Goal: Task Accomplishment & Management: Manage account settings

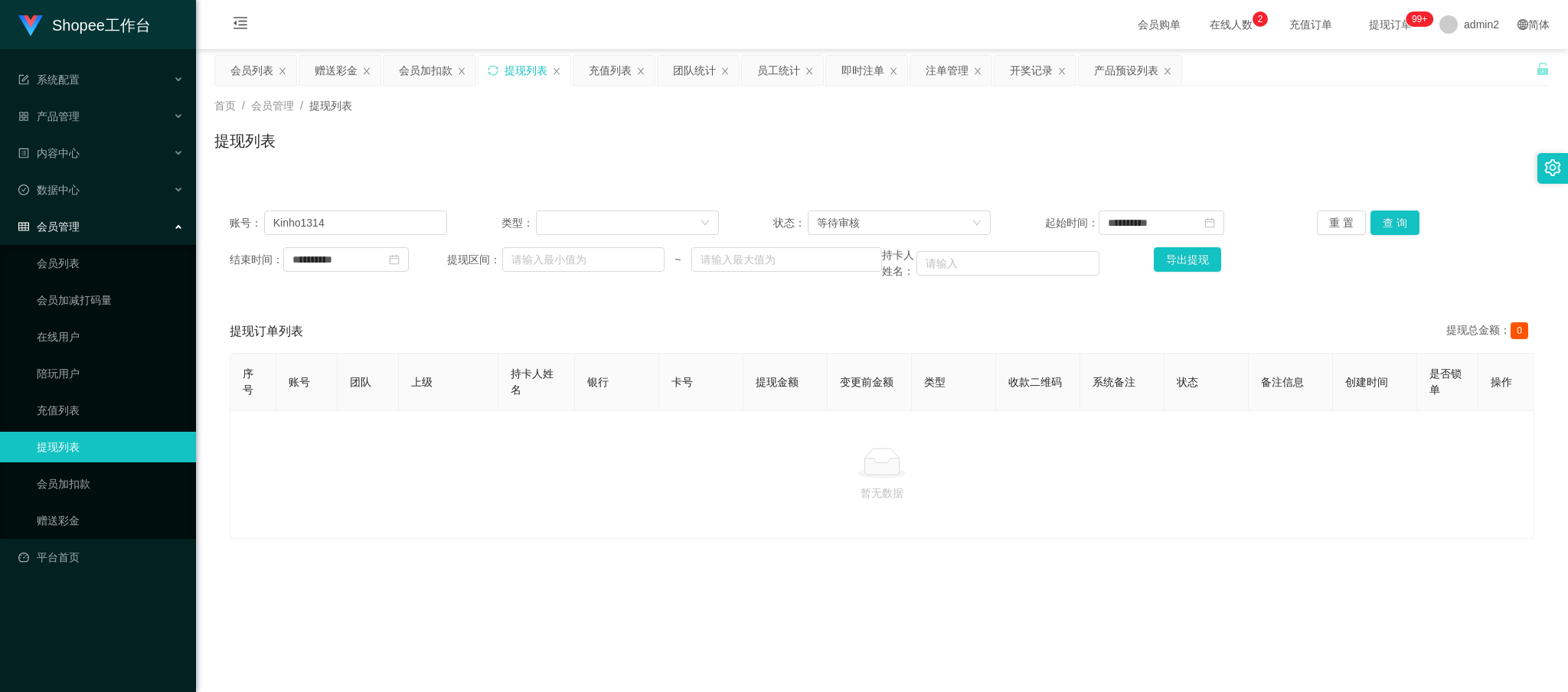
click at [982, 643] on main "**********" at bounding box center [882, 381] width 1372 height 666
click at [986, 646] on main "**********" at bounding box center [882, 381] width 1372 height 666
click at [431, 217] on input "Kinho1314" at bounding box center [356, 223] width 183 height 25
click at [417, 222] on input "Kinho1314" at bounding box center [356, 223] width 183 height 25
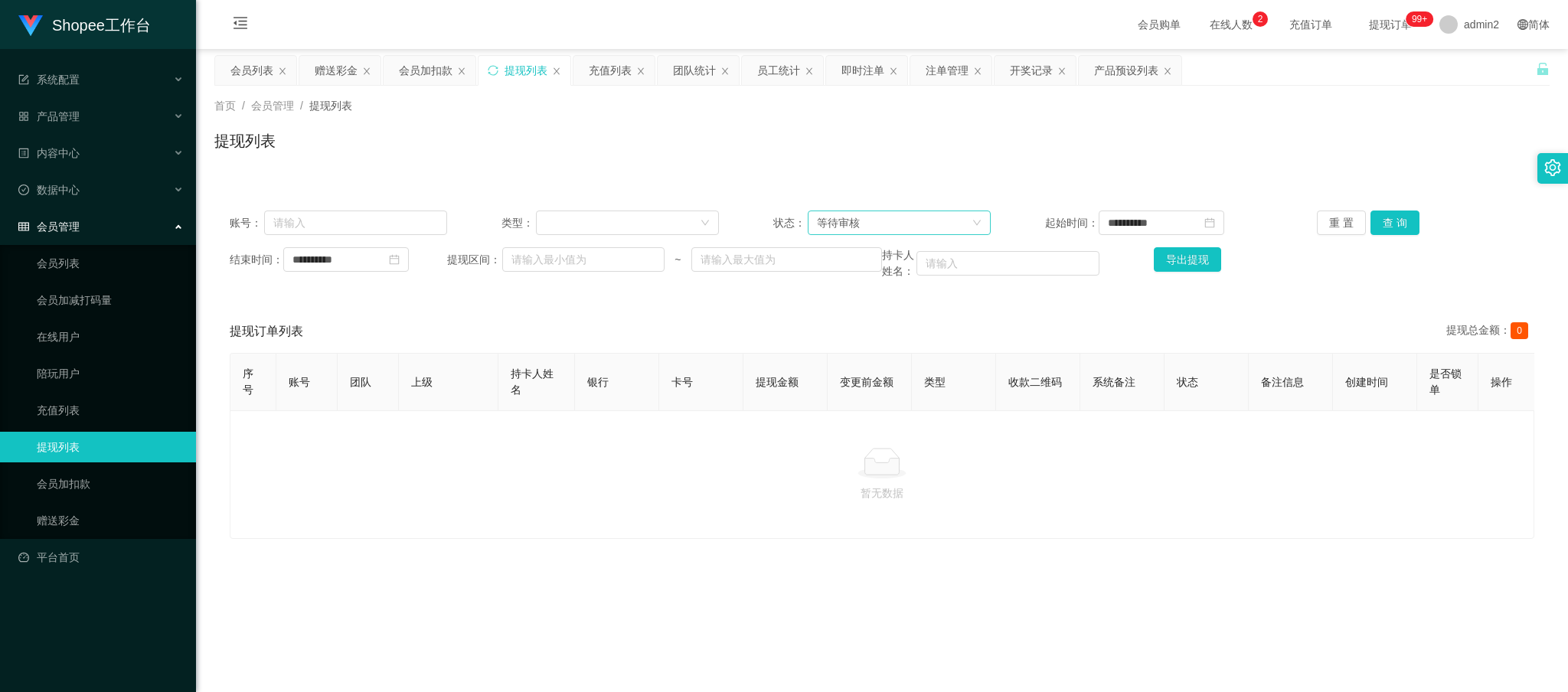
click at [911, 220] on div "等待审核" at bounding box center [893, 223] width 154 height 23
click at [841, 272] on li "审核成功" at bounding box center [894, 279] width 181 height 25
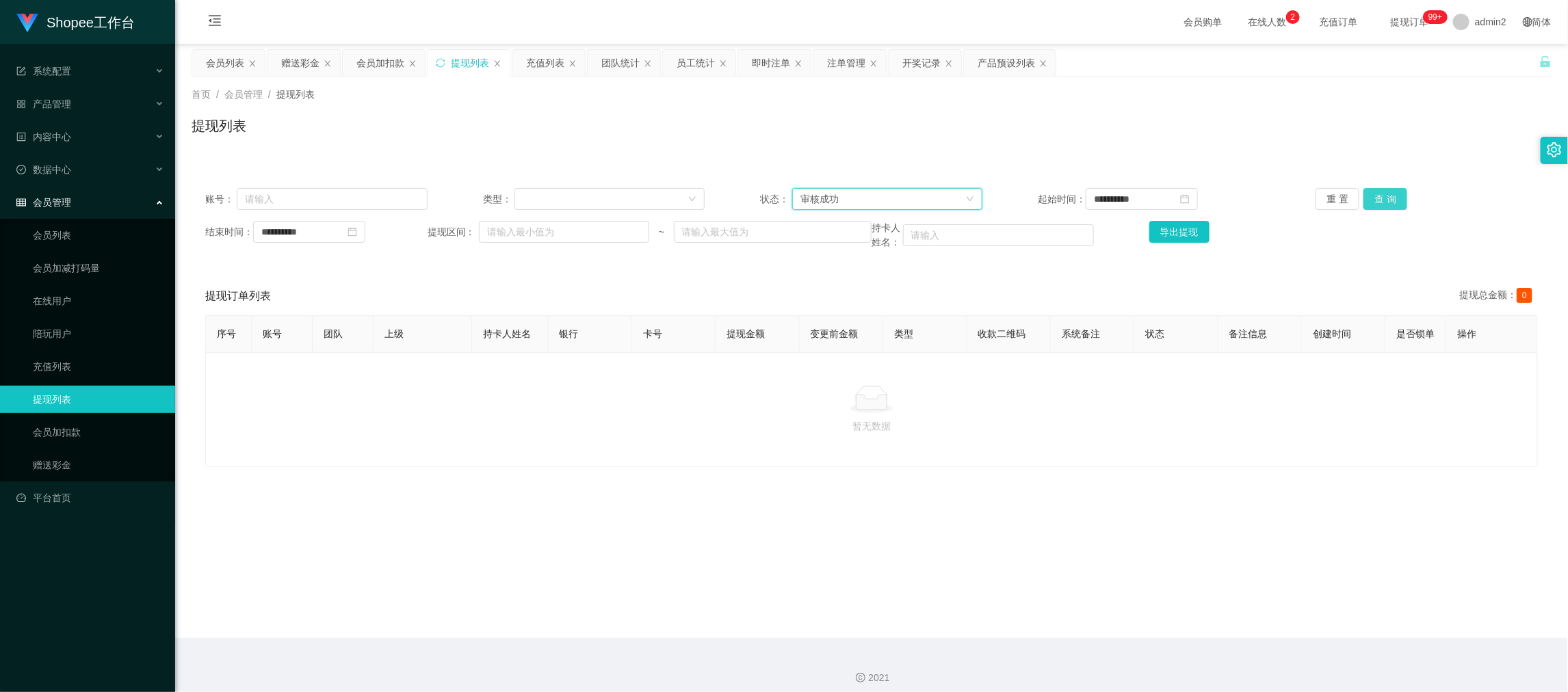
click at [1391, 197] on button "查 询" at bounding box center [1385, 199] width 43 height 22
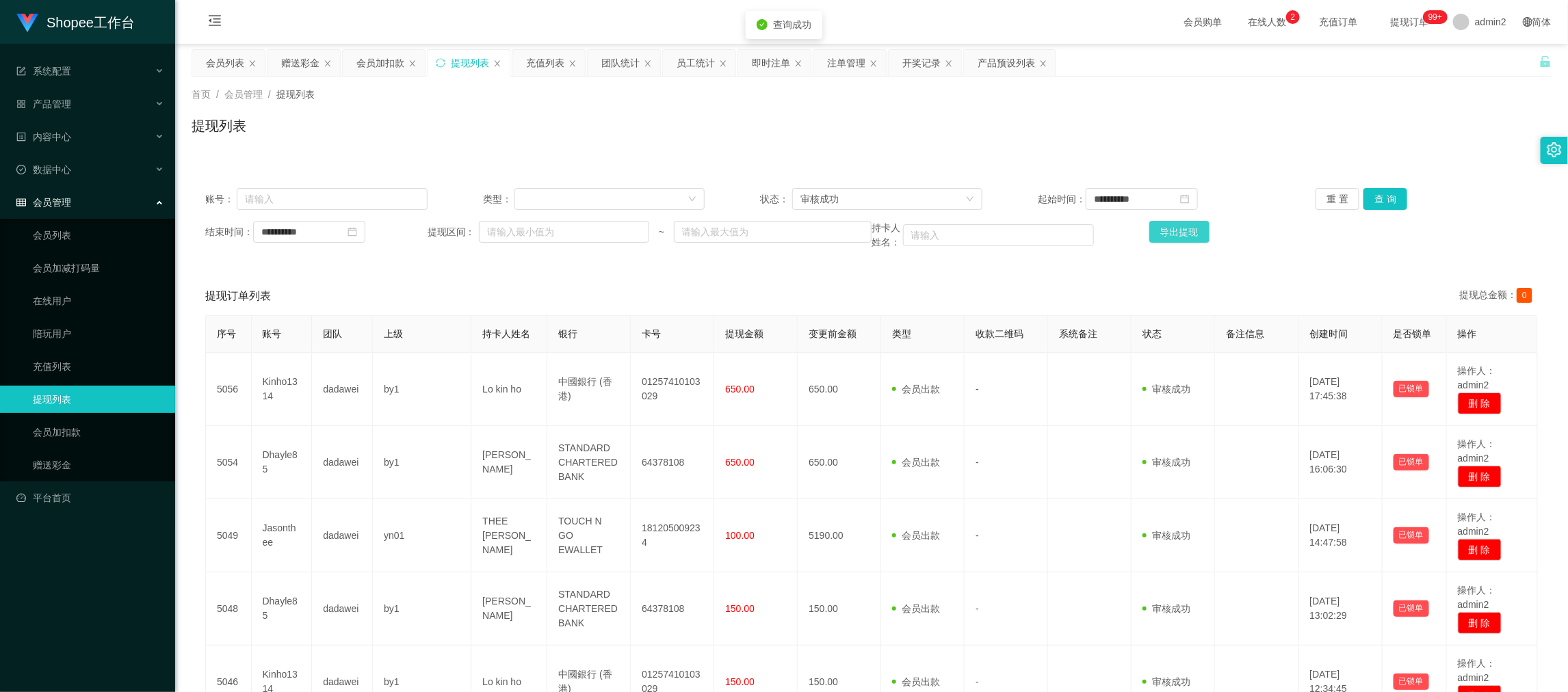
click at [1168, 226] on button "导出提现" at bounding box center [1180, 232] width 60 height 22
click at [633, 63] on div "团队统计" at bounding box center [621, 63] width 38 height 26
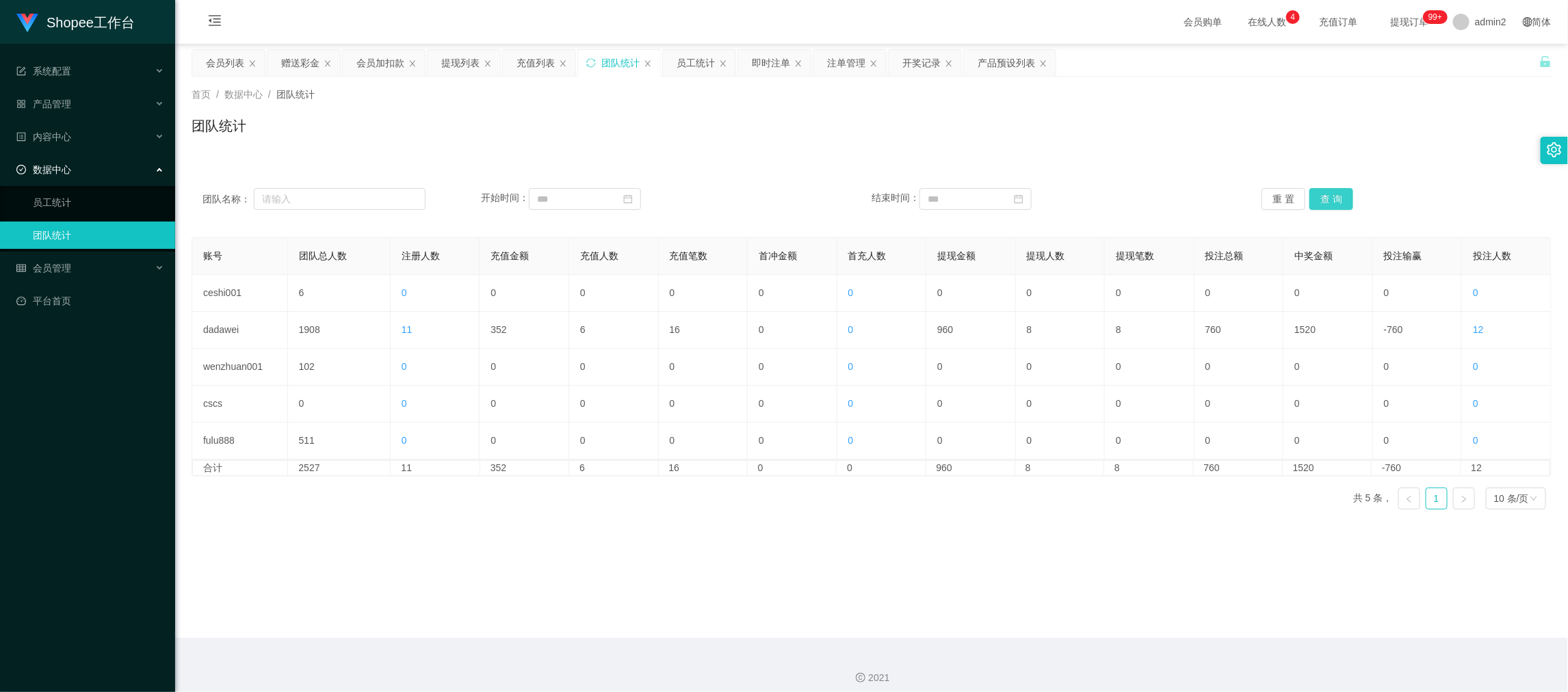
click at [1314, 195] on button "查 询" at bounding box center [1331, 199] width 43 height 22
click at [1154, 130] on div "团队统计" at bounding box center [871, 131] width 1360 height 32
